Goal: Check status: Check status

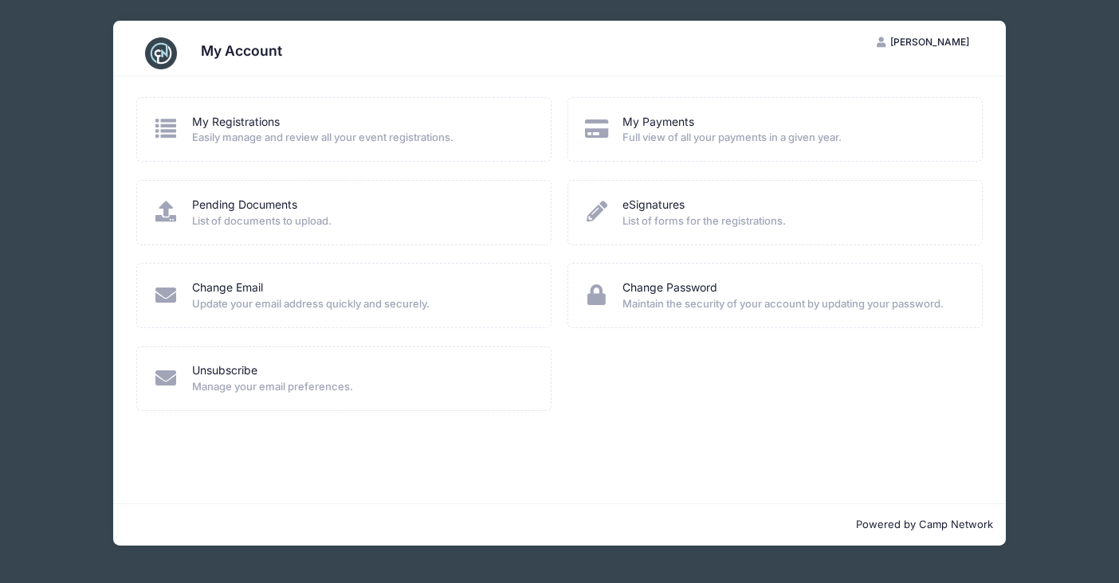
click at [715, 128] on div "My Payments" at bounding box center [792, 122] width 339 height 17
click at [668, 122] on link "My Payments" at bounding box center [659, 122] width 72 height 17
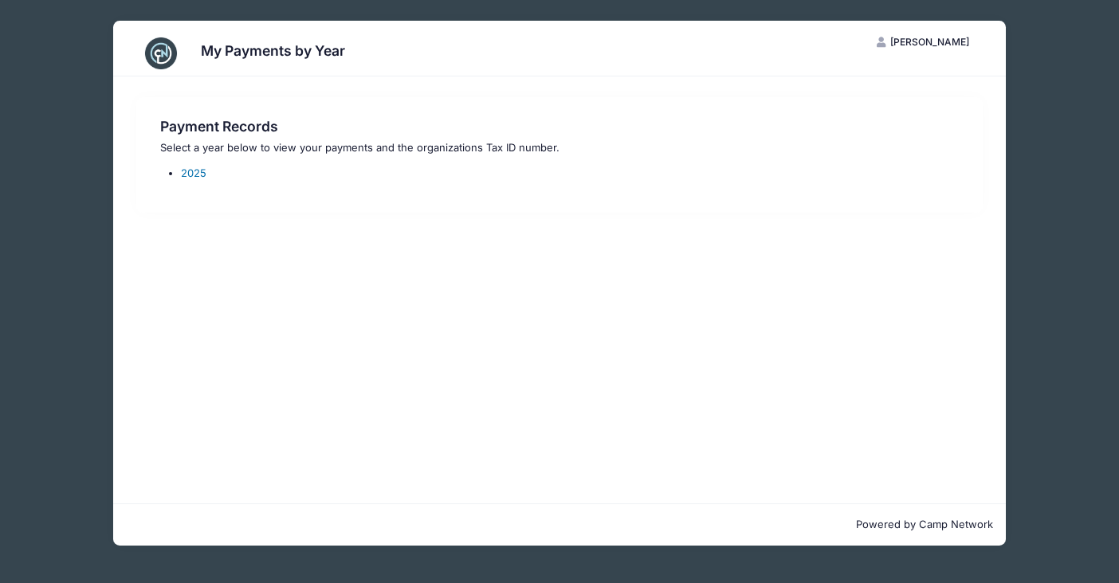
click at [202, 170] on link "2025" at bounding box center [194, 173] width 26 height 13
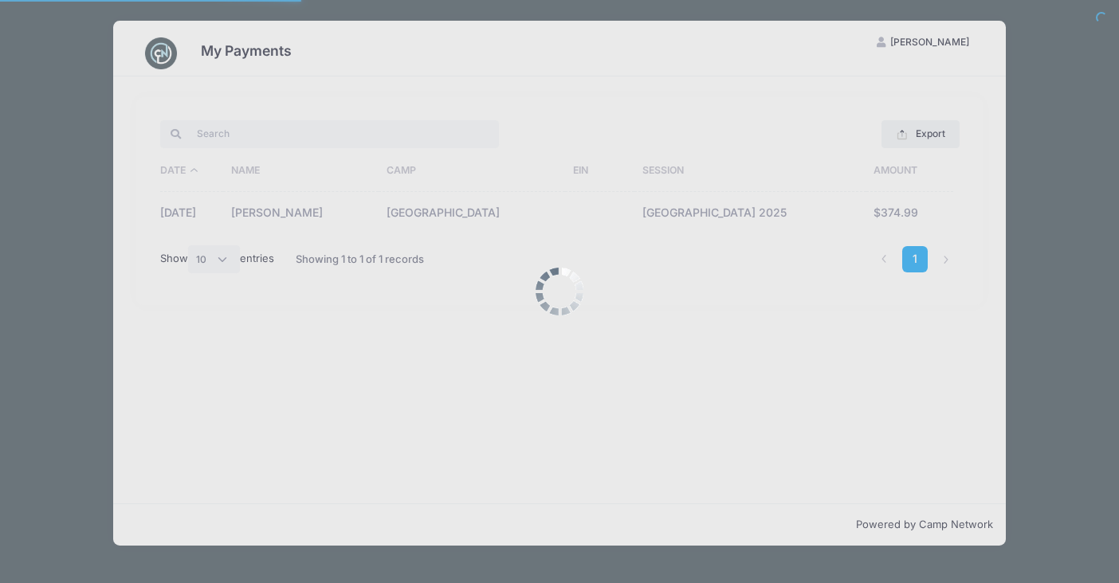
select select "10"
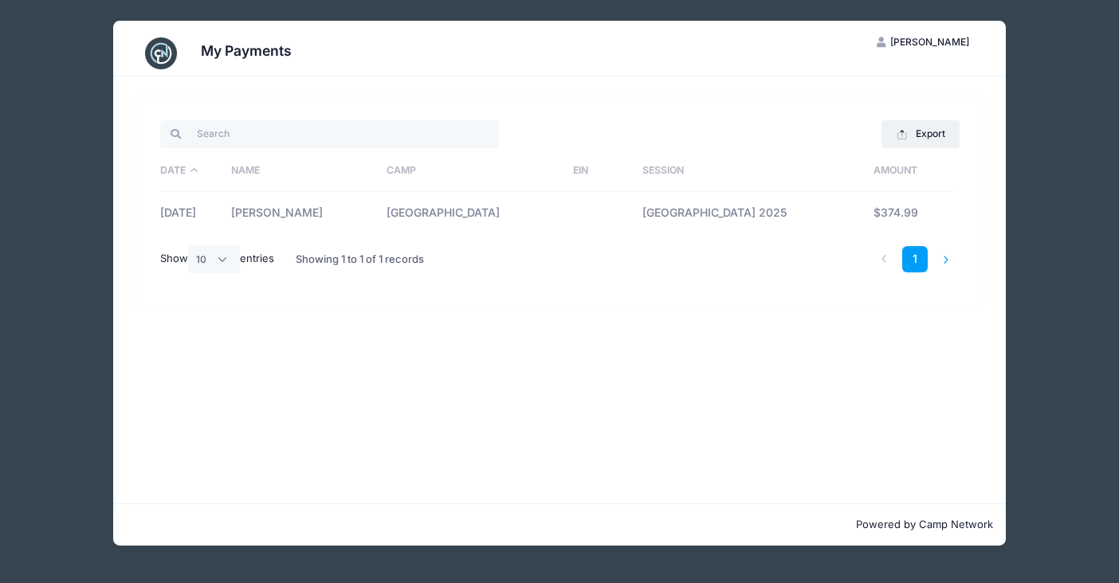
click at [944, 259] on li at bounding box center [946, 259] width 26 height 26
click at [947, 259] on li at bounding box center [946, 259] width 26 height 26
click at [1058, 473] on div "My Payments SC Solveig Comer My Account Logout Export Excel CSV Print Date Name…" at bounding box center [559, 283] width 1071 height 567
click at [949, 257] on li at bounding box center [946, 259] width 26 height 26
click at [878, 254] on li at bounding box center [884, 259] width 26 height 26
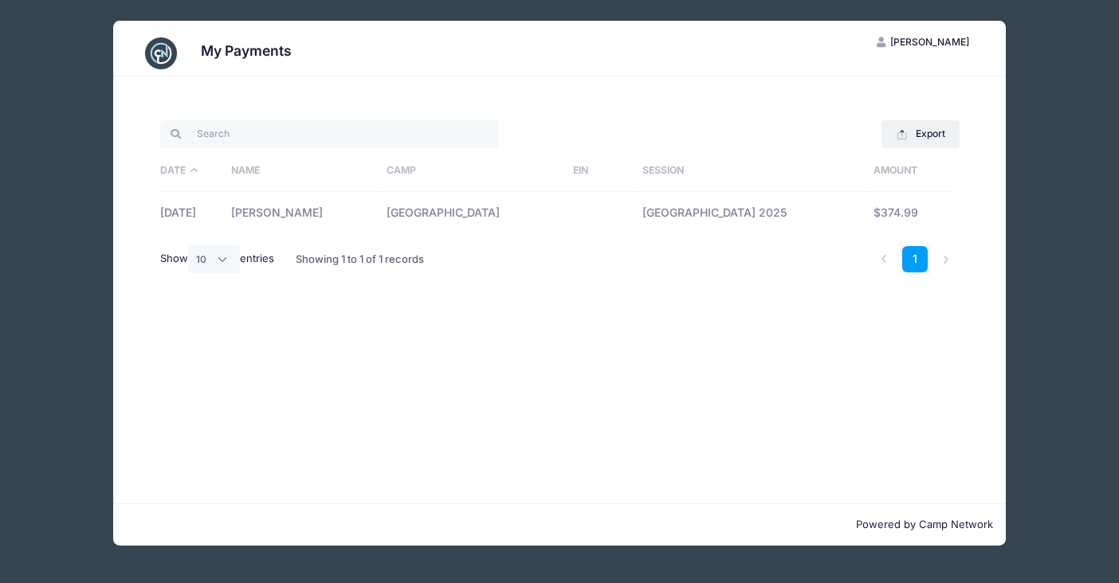
click at [1094, 140] on div "My Payments SC Solveig Comer My Account Logout Export Excel CSV Print Date Name…" at bounding box center [559, 283] width 1071 height 567
click at [933, 46] on span "[PERSON_NAME]" at bounding box center [929, 42] width 79 height 12
click at [859, 82] on link "My Account" at bounding box center [884, 81] width 184 height 30
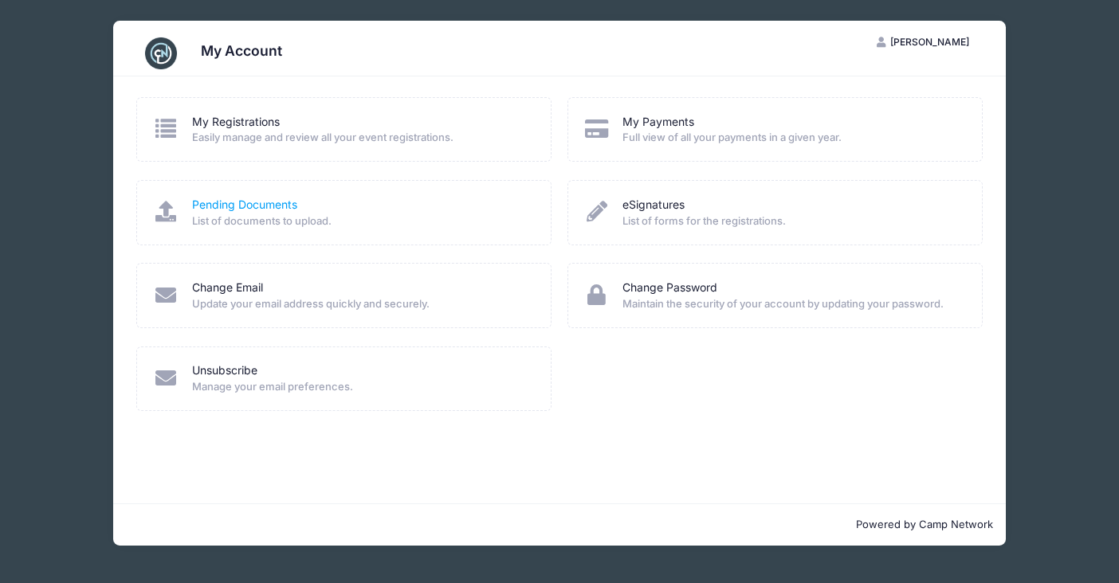
click at [253, 206] on link "Pending Documents" at bounding box center [244, 205] width 105 height 17
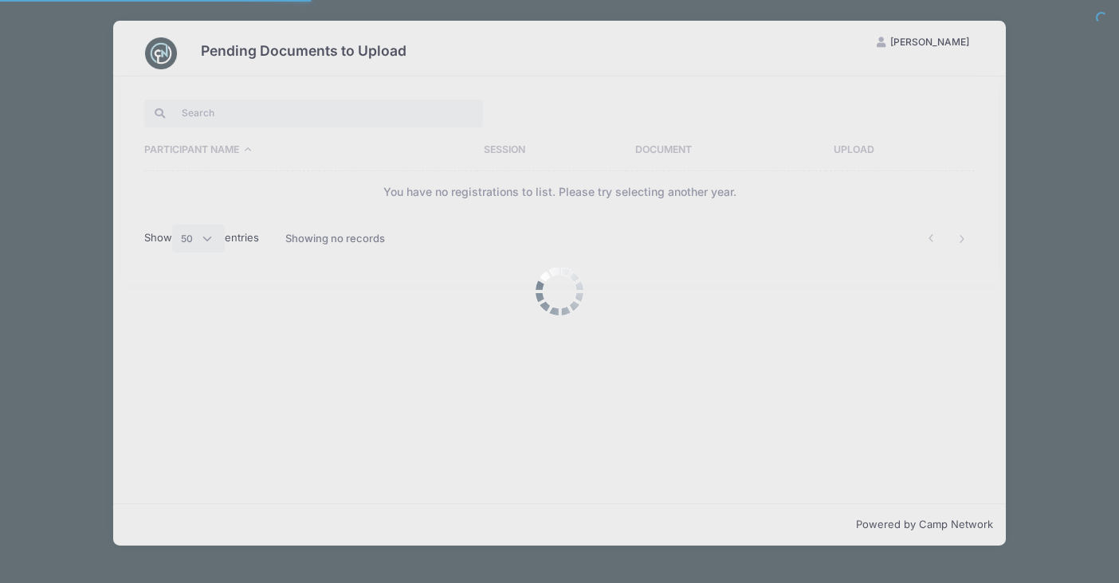
select select "50"
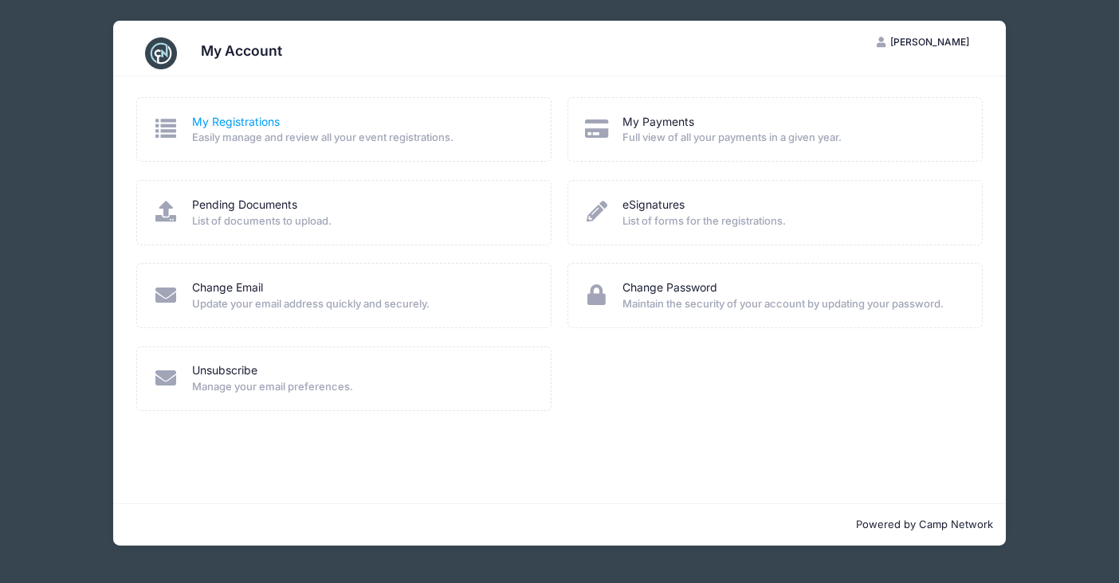
click at [216, 120] on link "My Registrations" at bounding box center [236, 122] width 88 height 17
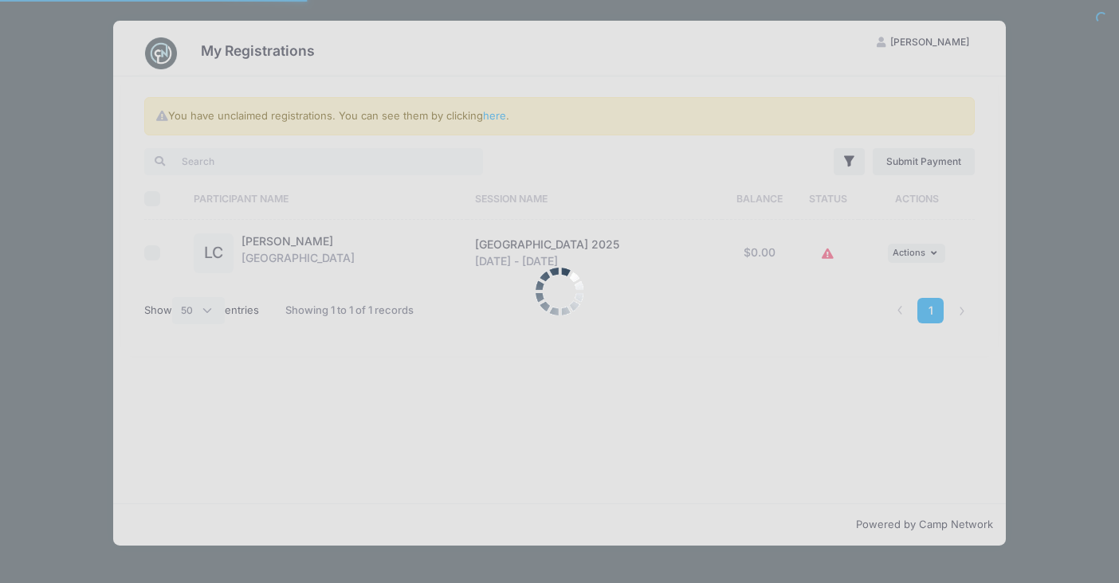
select select "50"
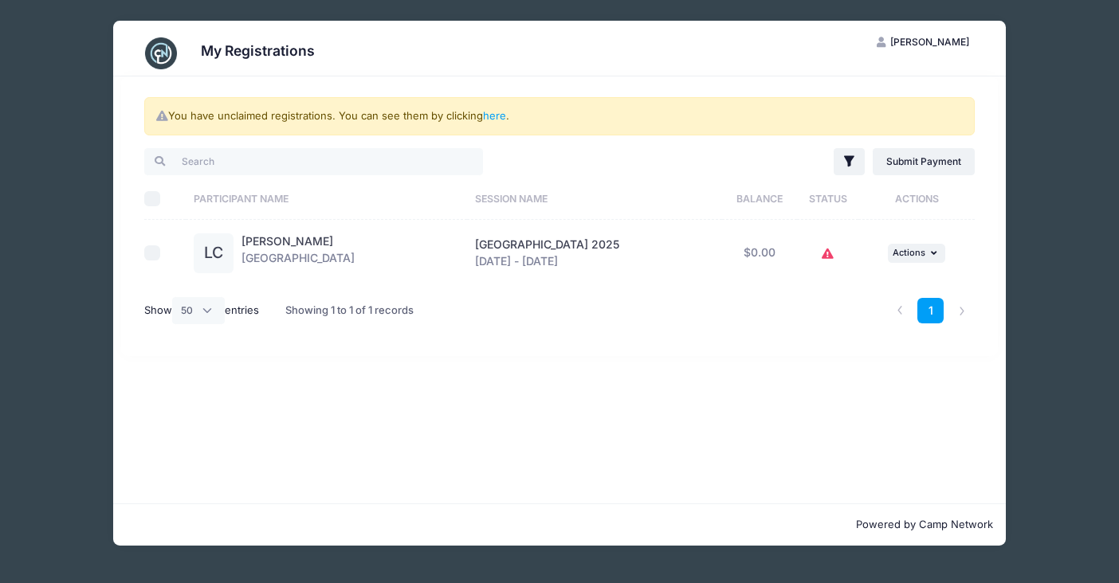
click at [835, 254] on icon at bounding box center [828, 254] width 13 height 0
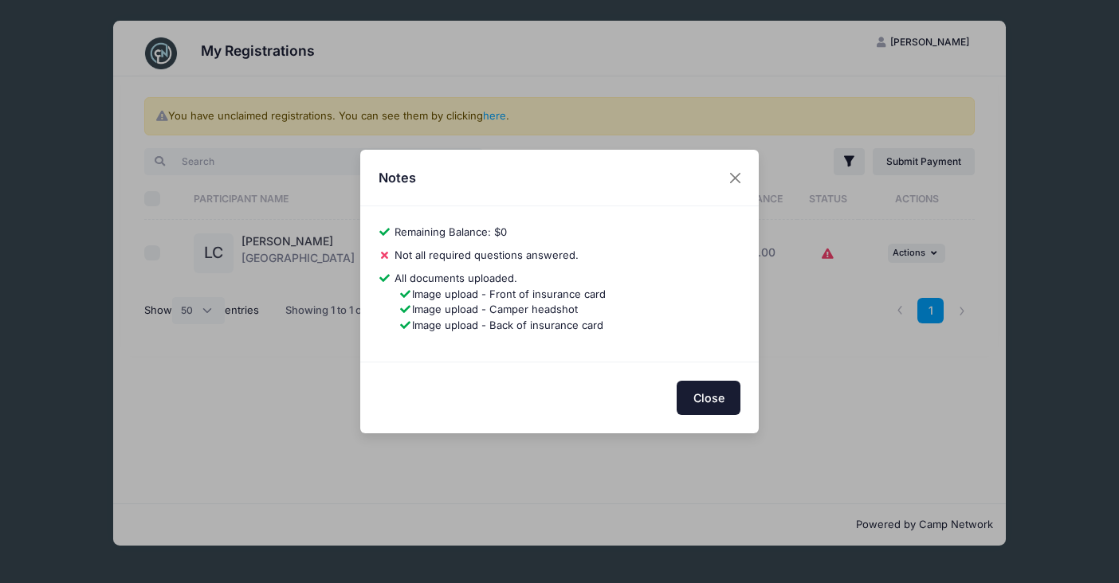
click at [698, 389] on button "Close" at bounding box center [709, 398] width 64 height 34
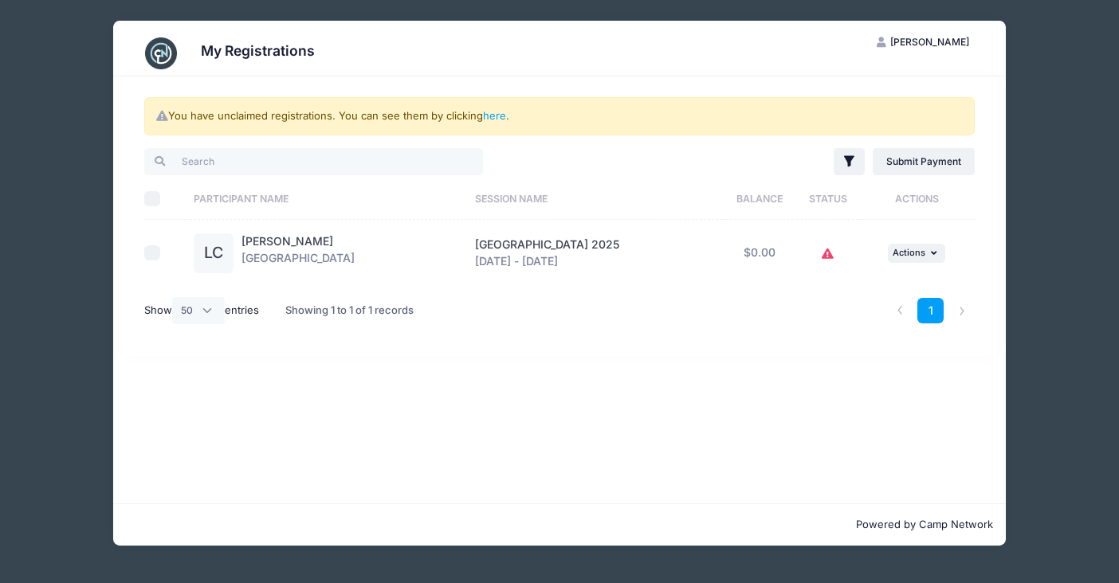
click at [835, 254] on icon at bounding box center [828, 254] width 13 height 0
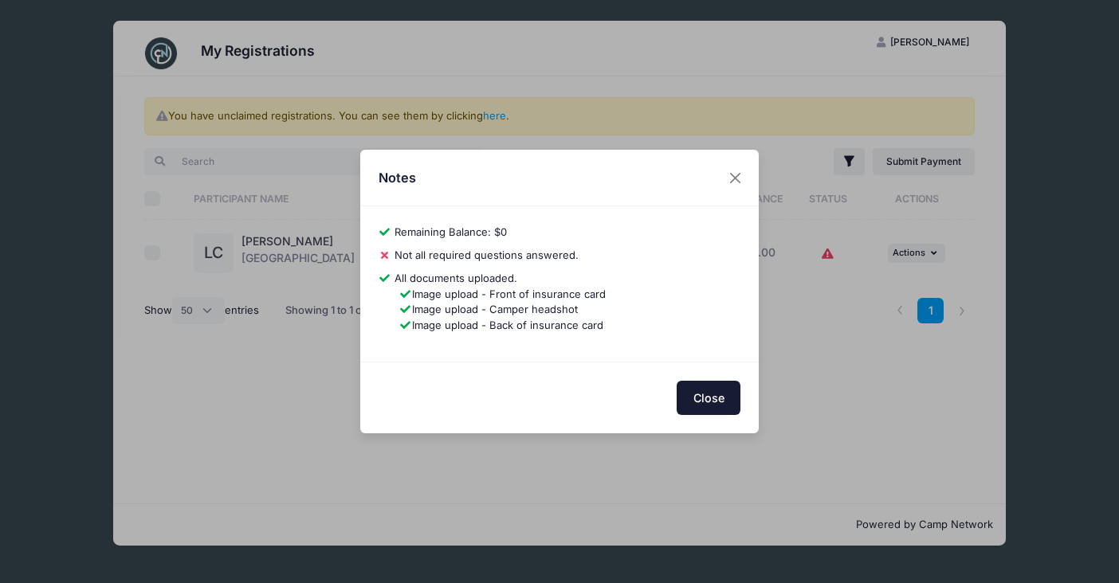
click at [713, 391] on button "Close" at bounding box center [709, 398] width 64 height 34
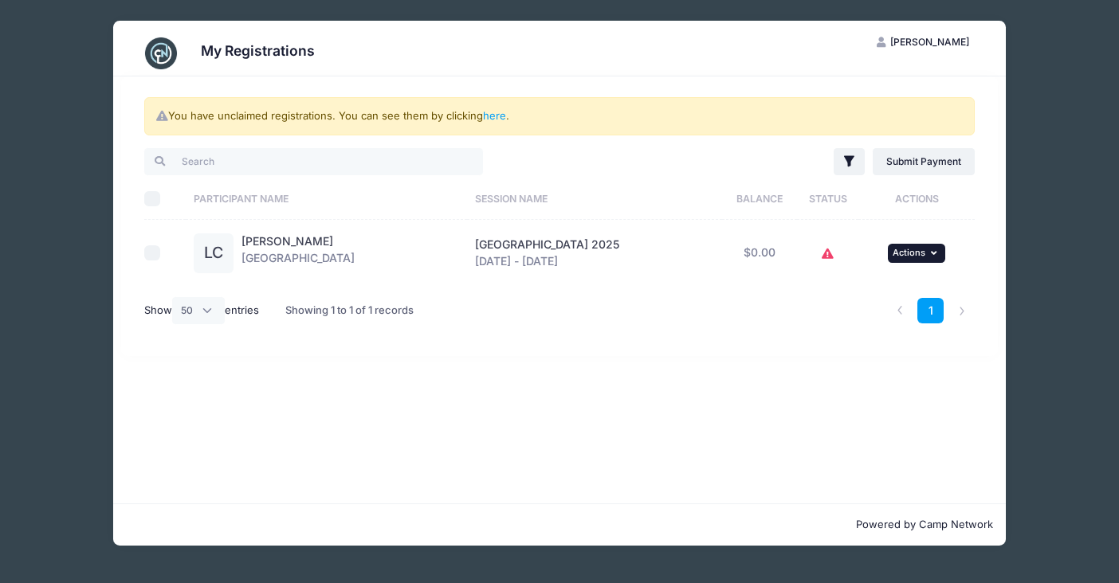
click at [945, 258] on button "... Actions" at bounding box center [916, 253] width 57 height 19
click at [915, 283] on link "View Registration" at bounding box center [879, 288] width 144 height 30
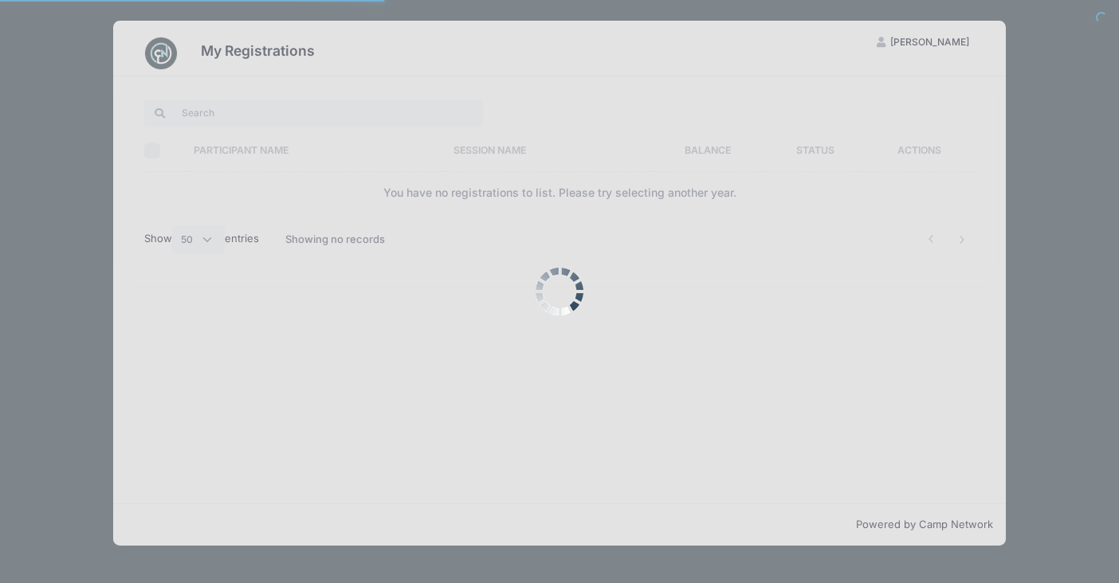
select select "50"
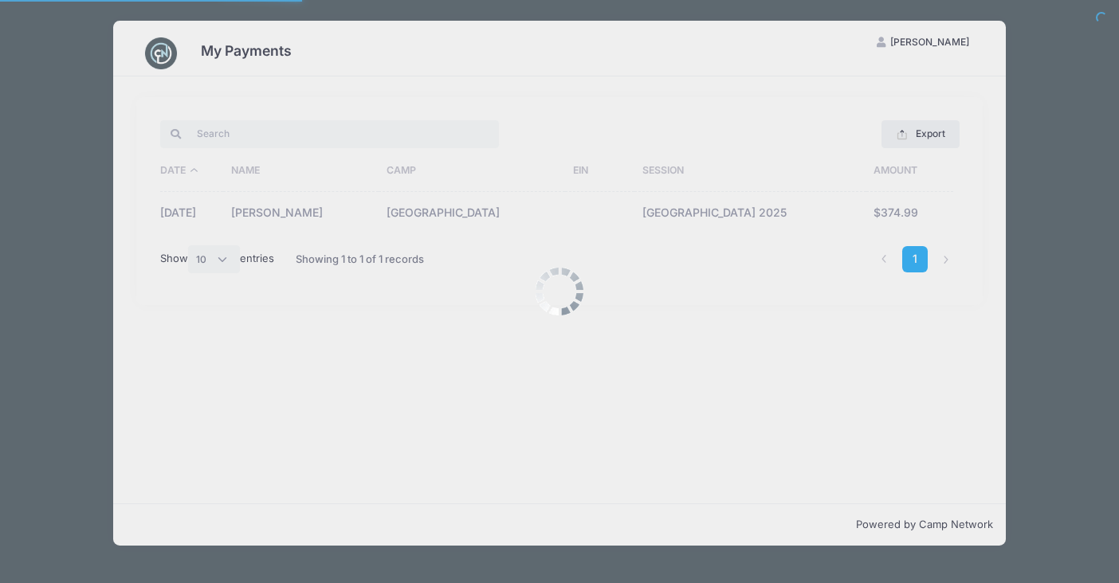
select select "10"
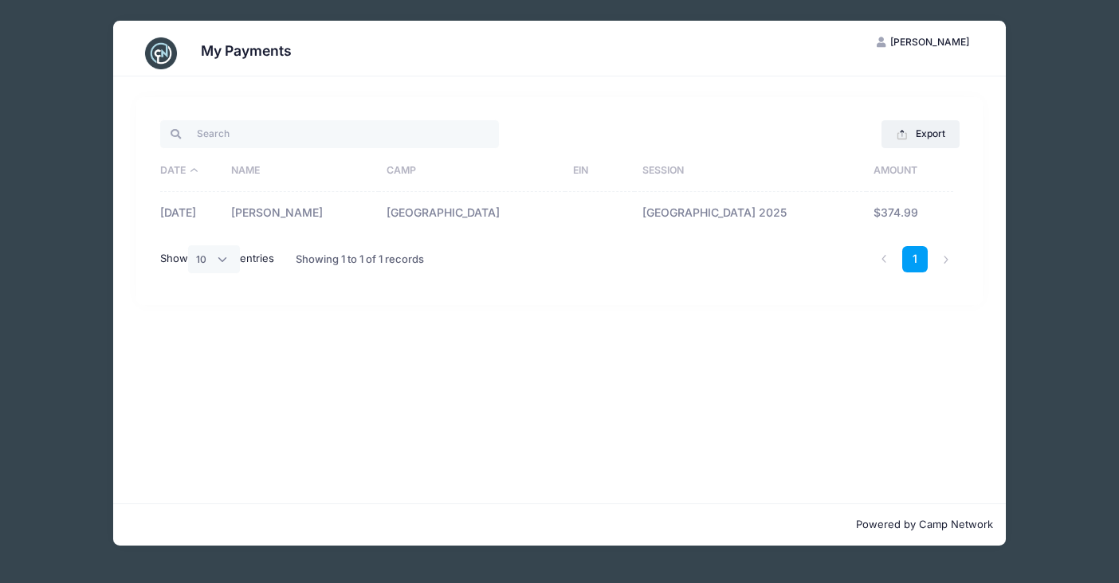
click at [938, 45] on span "[PERSON_NAME]" at bounding box center [929, 42] width 79 height 12
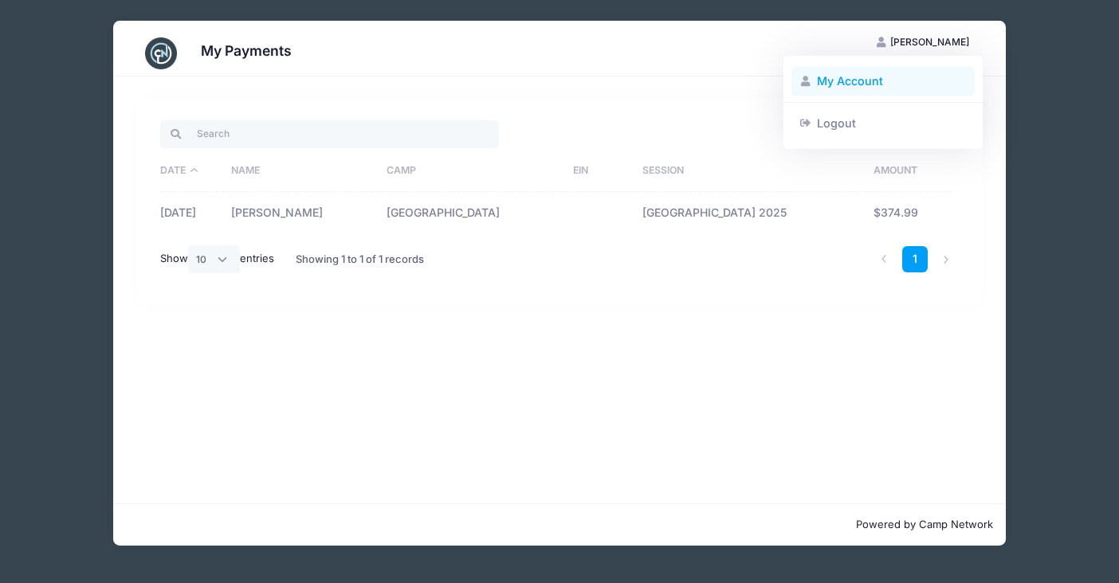
click at [882, 81] on link "My Account" at bounding box center [884, 81] width 184 height 30
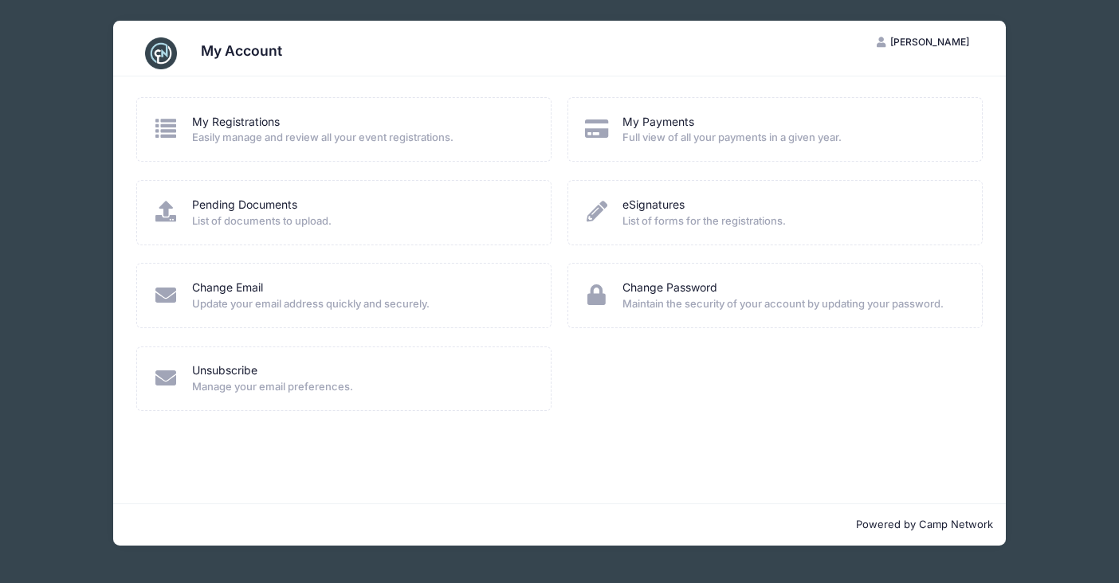
click at [304, 131] on span "Easily manage and review all your event registrations." at bounding box center [361, 138] width 339 height 16
click at [262, 116] on link "My Registrations" at bounding box center [236, 122] width 88 height 17
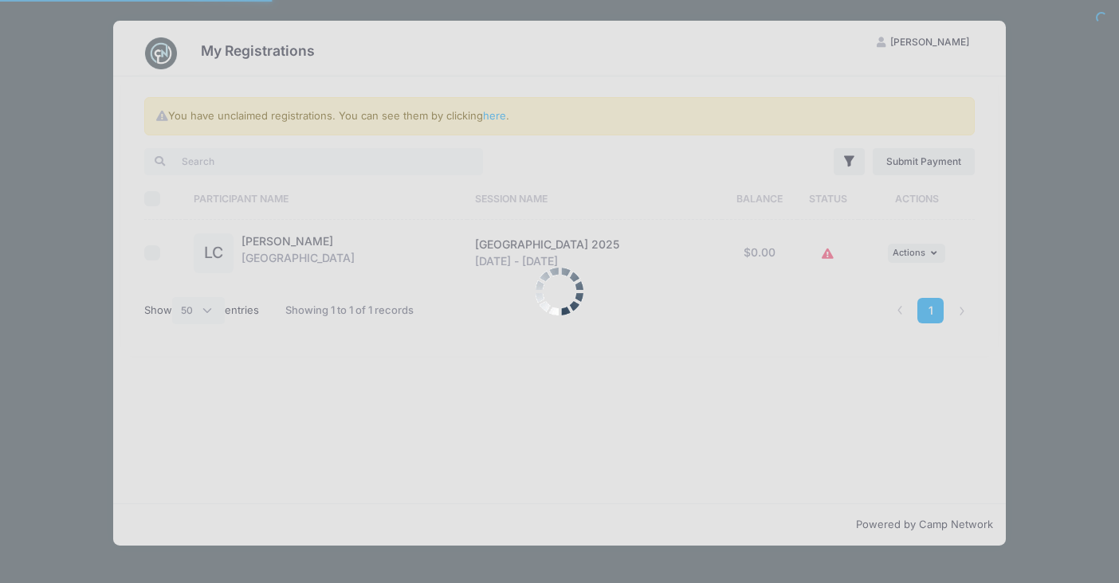
select select "50"
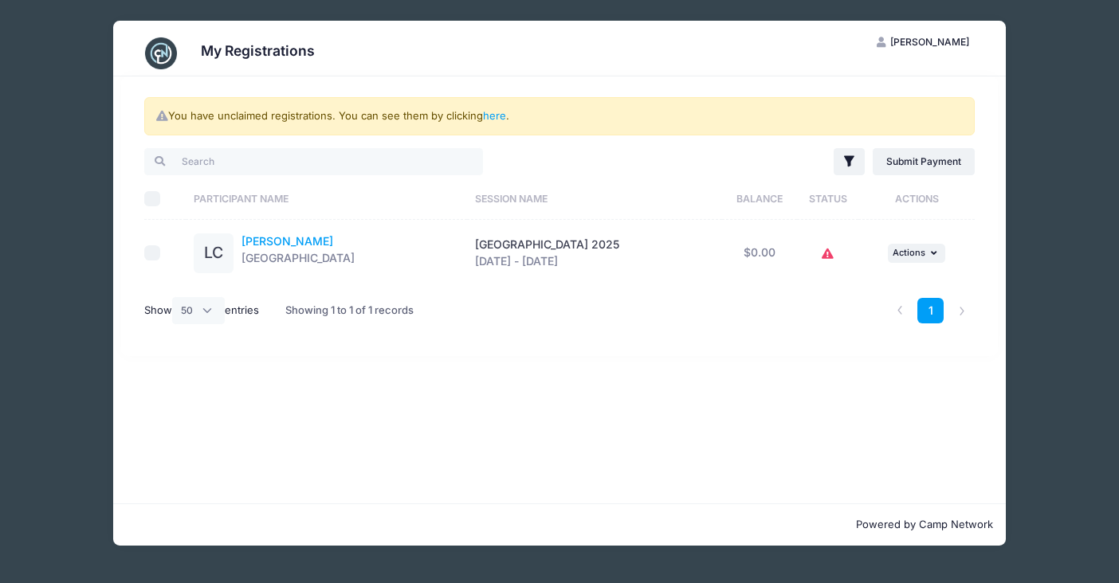
click at [305, 244] on link "[PERSON_NAME]" at bounding box center [288, 241] width 92 height 14
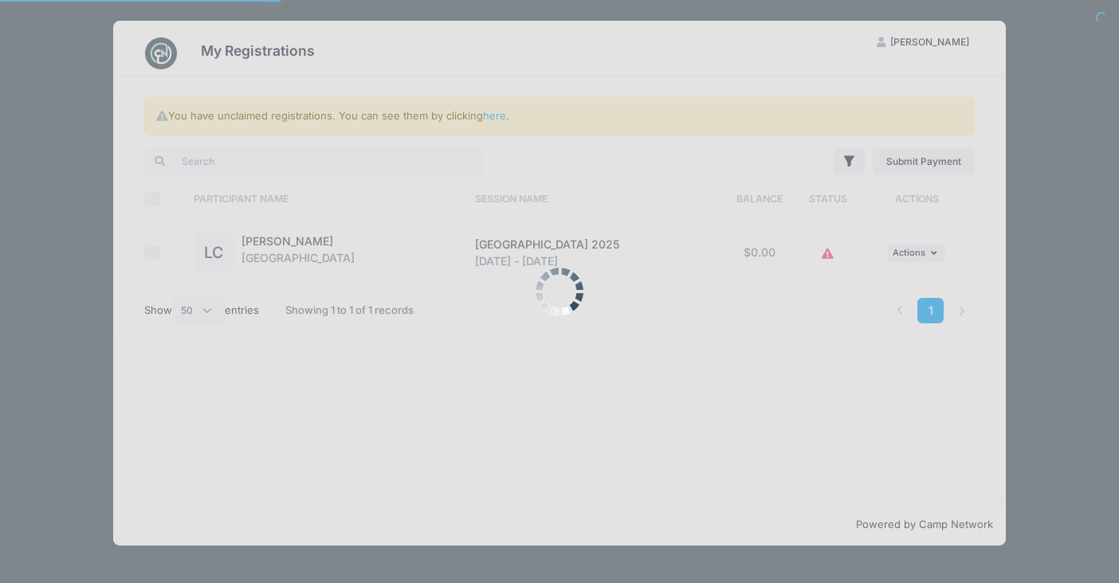
select select "50"
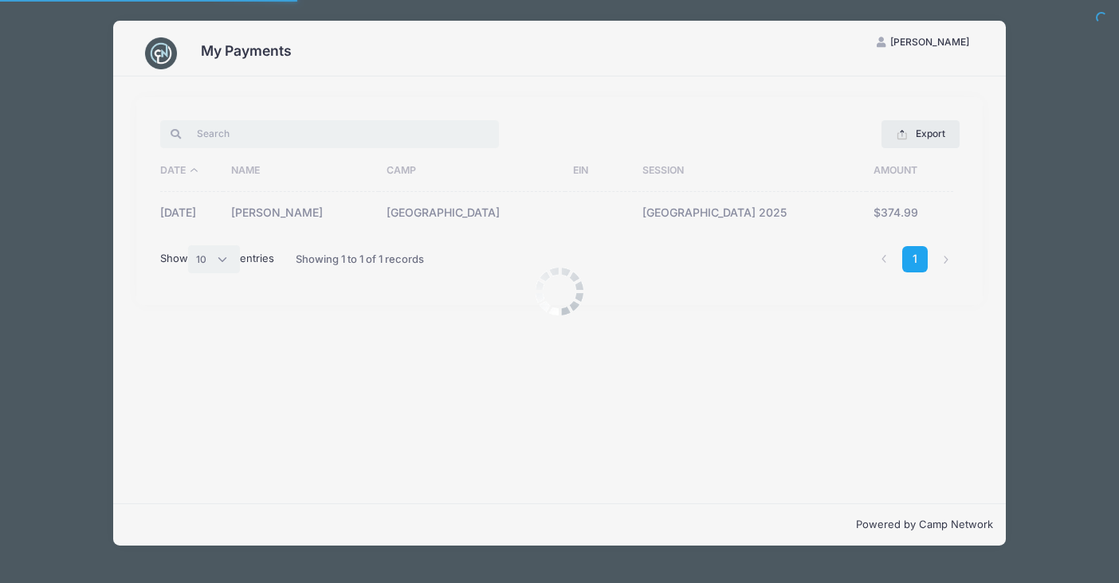
select select "10"
